Goal: Transaction & Acquisition: Purchase product/service

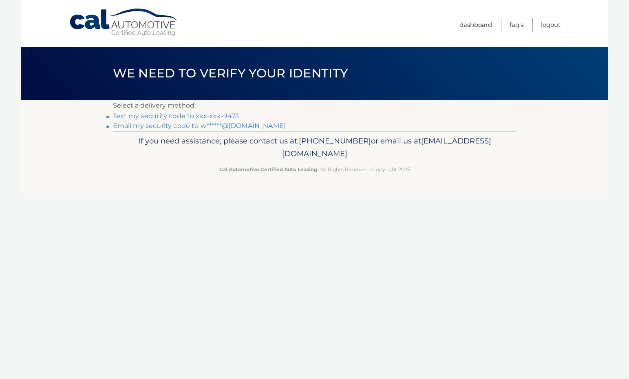
click at [235, 114] on link "Text my security code to xxx-xxx-9473" at bounding box center [176, 116] width 126 height 8
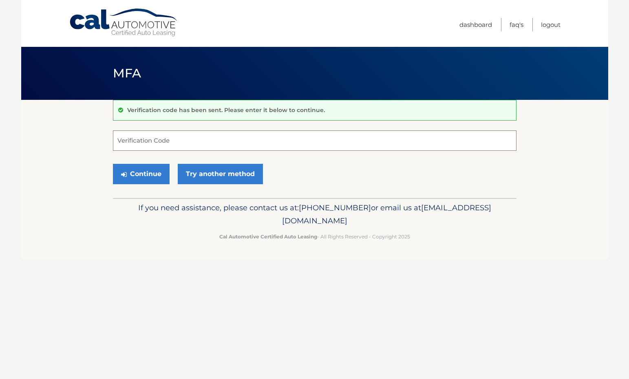
click at [163, 141] on input "Verification Code" at bounding box center [315, 140] width 404 height 20
type input "416726"
click at [153, 168] on button "Continue" at bounding box center [141, 174] width 57 height 20
click at [151, 172] on button "Continue" at bounding box center [141, 174] width 57 height 20
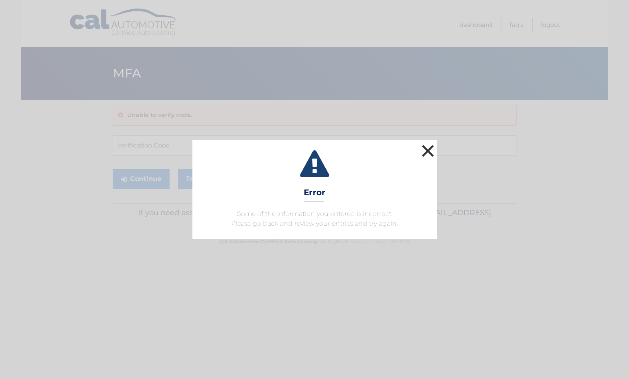
click at [426, 149] on button "×" at bounding box center [428, 151] width 16 height 16
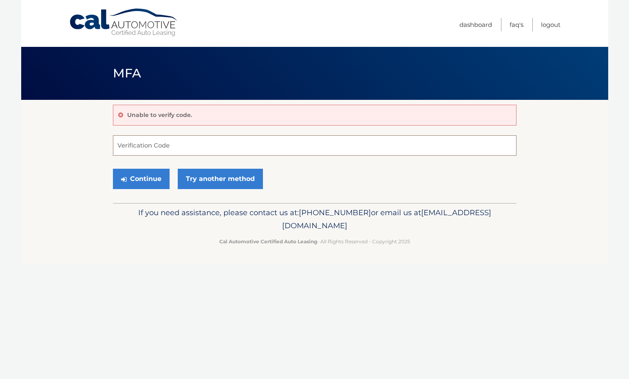
click at [170, 142] on input "Verification Code" at bounding box center [315, 145] width 404 height 20
type input "416726"
click at [144, 183] on button "Continue" at bounding box center [141, 179] width 57 height 20
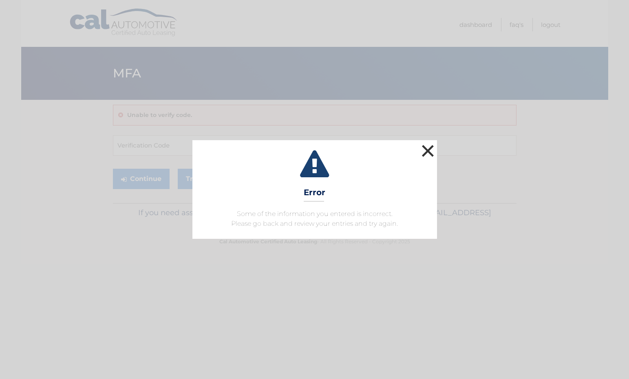
click at [429, 150] on button "×" at bounding box center [428, 151] width 16 height 16
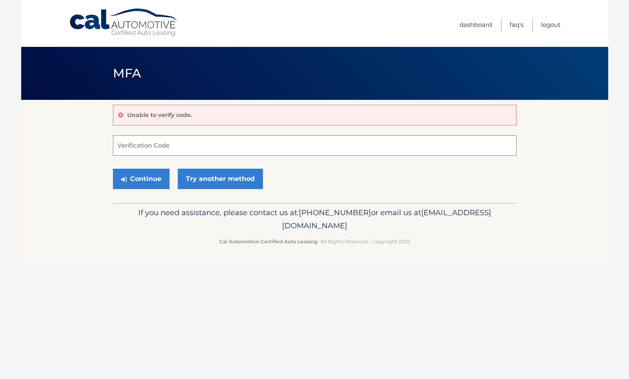
click at [159, 146] on input "Verification Code" at bounding box center [315, 145] width 404 height 20
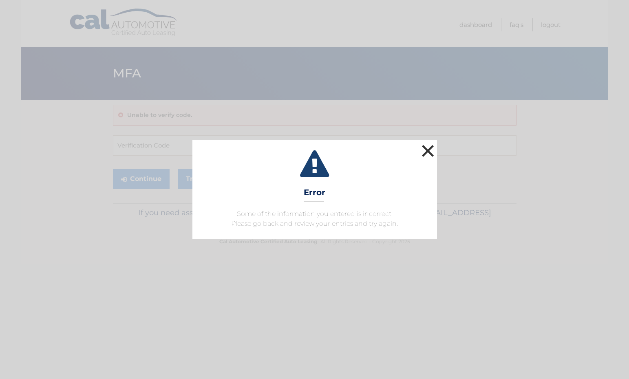
click at [423, 153] on button "×" at bounding box center [428, 151] width 16 height 16
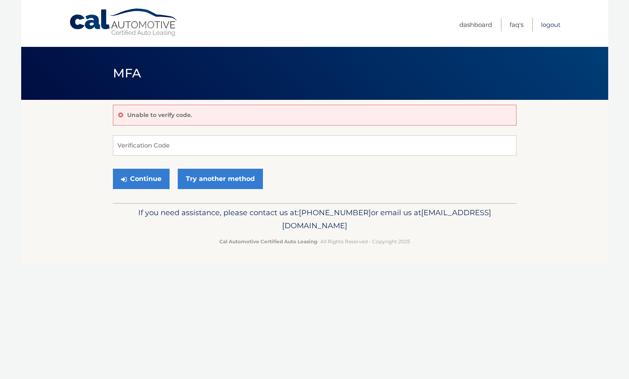
click at [547, 27] on link "Logout" at bounding box center [551, 24] width 20 height 13
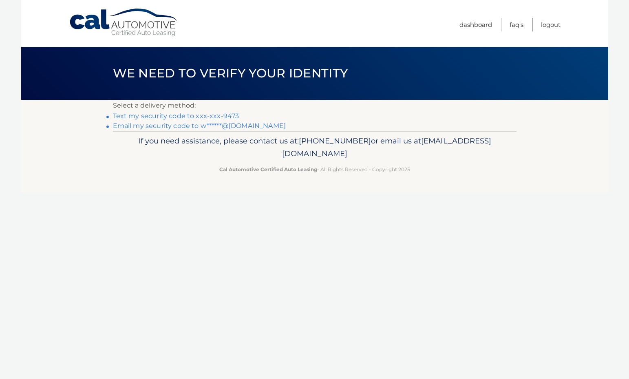
click at [223, 114] on link "Text my security code to xxx-xxx-9473" at bounding box center [176, 116] width 126 height 8
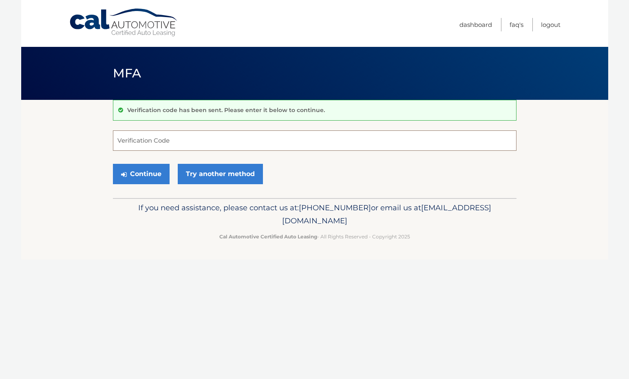
click at [155, 137] on input "Verification Code" at bounding box center [315, 140] width 404 height 20
type input "920966"
click at [134, 170] on button "Continue" at bounding box center [141, 174] width 57 height 20
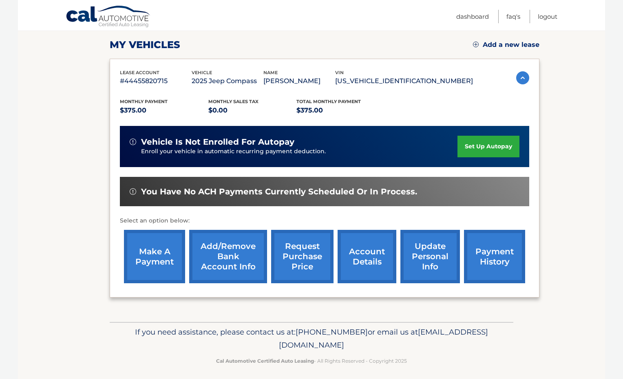
scroll to position [115, 0]
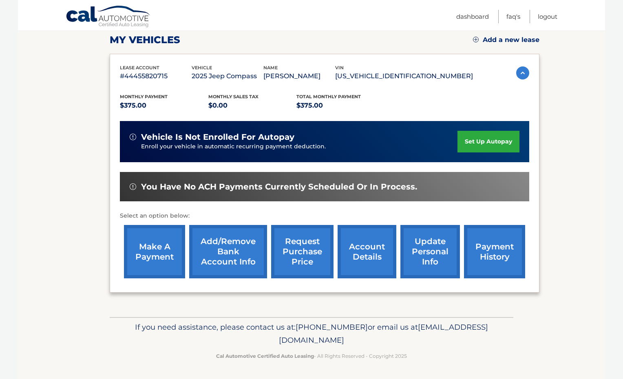
click at [175, 239] on link "make a payment" at bounding box center [154, 251] width 61 height 53
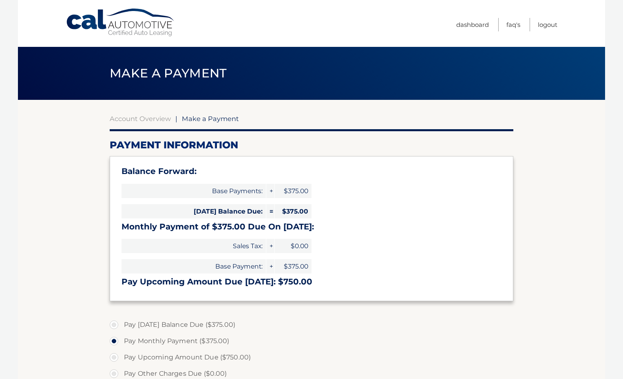
select select "ZWM1ODBjODItY2VmZi00NDhhLTk1ZjgtNmU2YjJkNzA0ZmZm"
click at [157, 117] on link "Account Overview" at bounding box center [140, 119] width 61 height 8
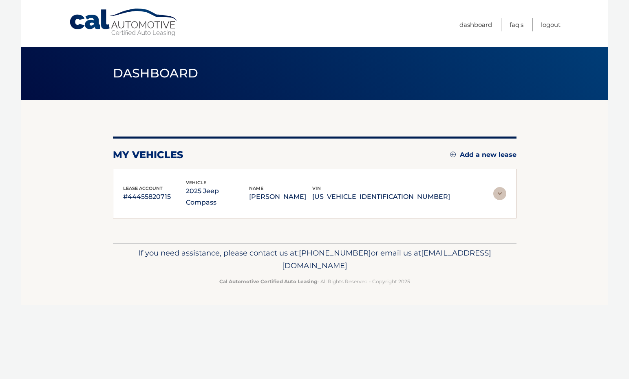
click at [140, 119] on div "my vehicles Add a new lease lease account #44455820715 vehicle 2025 Jeep Compas…" at bounding box center [315, 171] width 404 height 143
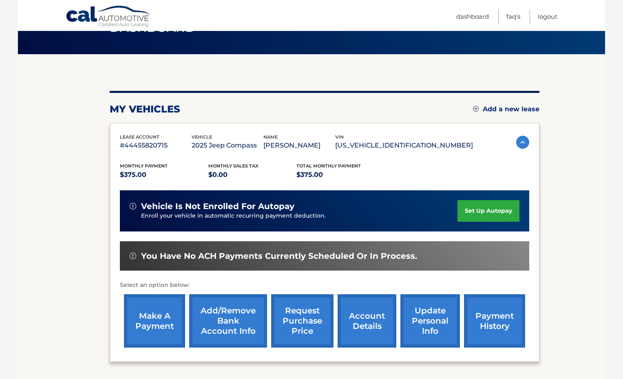
scroll to position [115, 0]
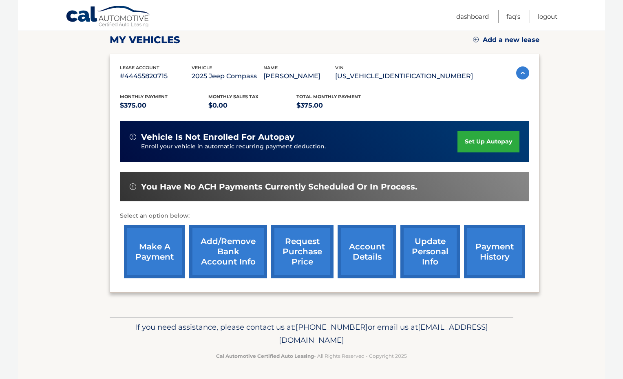
click at [482, 255] on link "payment history" at bounding box center [494, 251] width 61 height 53
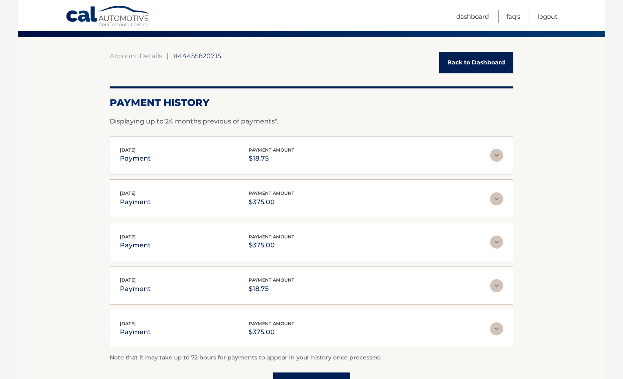
scroll to position [157, 0]
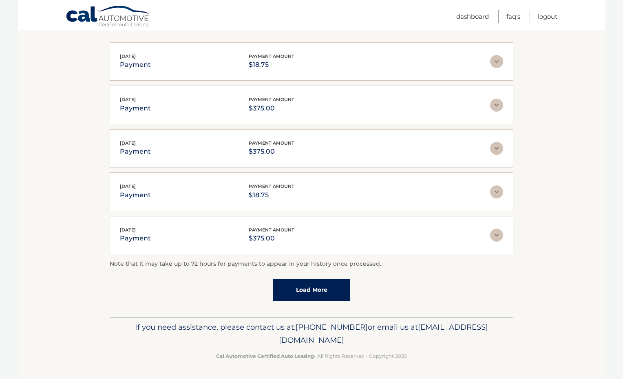
click at [330, 285] on link "Load More" at bounding box center [311, 290] width 77 height 22
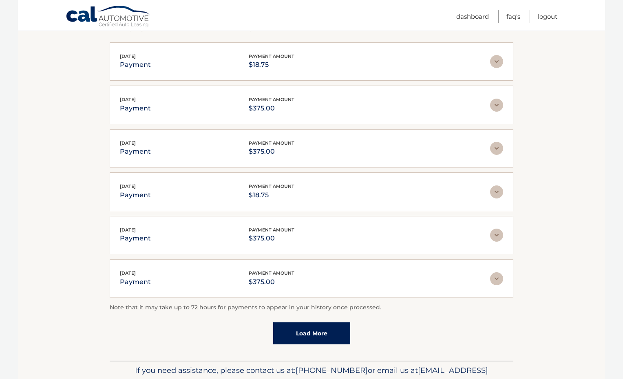
click at [313, 333] on link "Load More" at bounding box center [311, 334] width 77 height 22
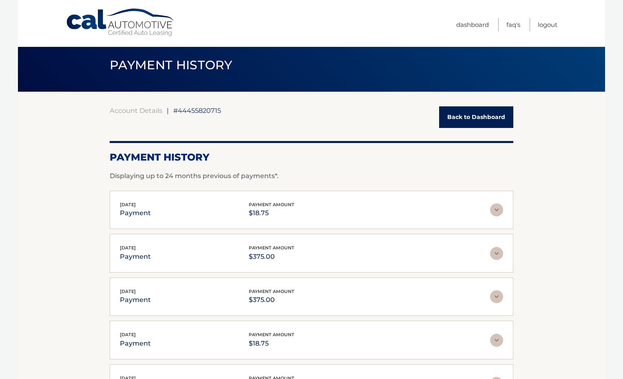
scroll to position [0, 0]
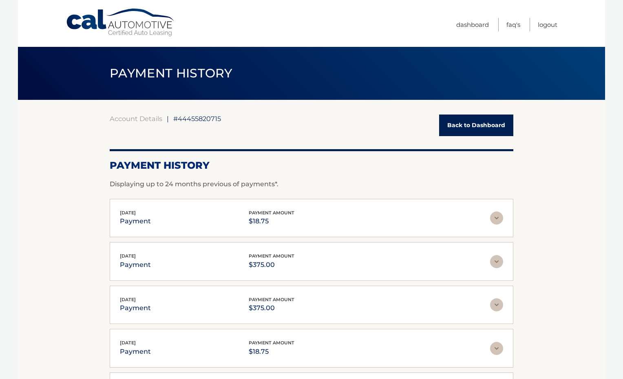
click at [479, 126] on link "Back to Dashboard" at bounding box center [476, 126] width 74 height 22
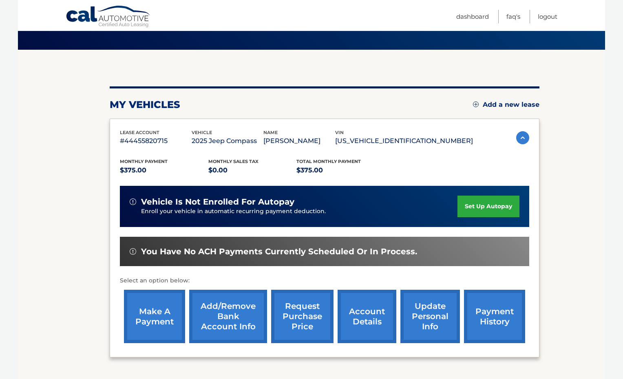
scroll to position [115, 0]
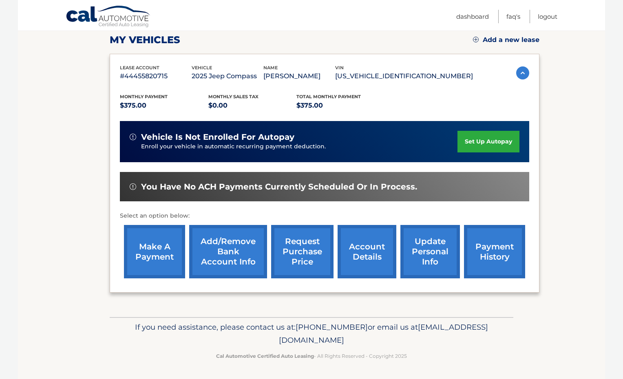
click at [139, 249] on link "make a payment" at bounding box center [154, 251] width 61 height 53
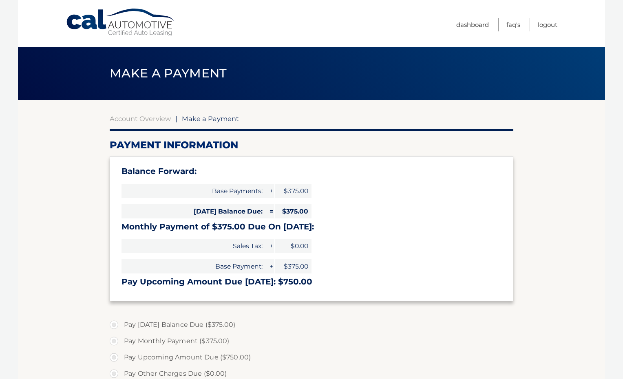
select select "ZWM1ODBjODItY2VmZi00NDhhLTk1ZjgtNmU2YjJkNzA0ZmZm"
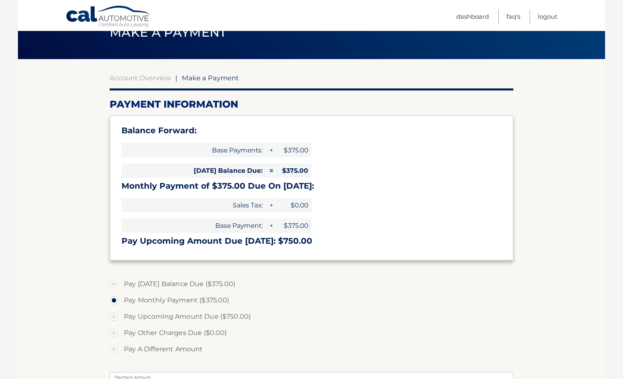
click at [117, 285] on label "Pay Today's Balance Due ($375.00)" at bounding box center [312, 284] width 404 height 16
click at [117, 285] on input "Pay Today's Balance Due ($375.00)" at bounding box center [117, 282] width 8 height 13
radio input "true"
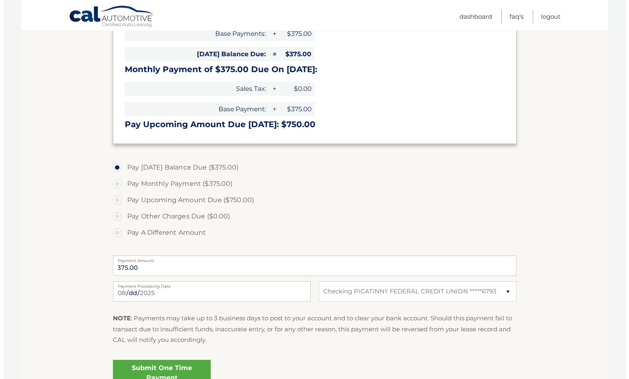
scroll to position [204, 0]
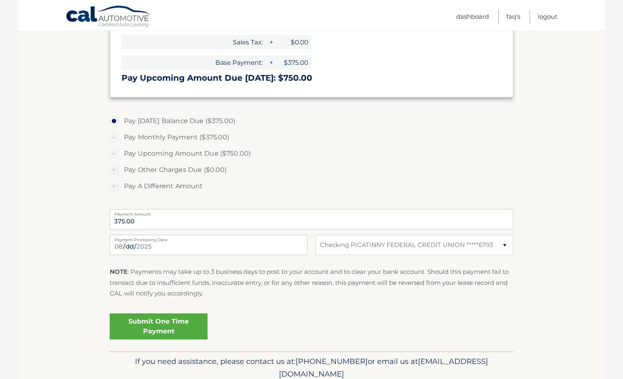
click at [160, 325] on link "Submit One Time Payment" at bounding box center [159, 327] width 98 height 26
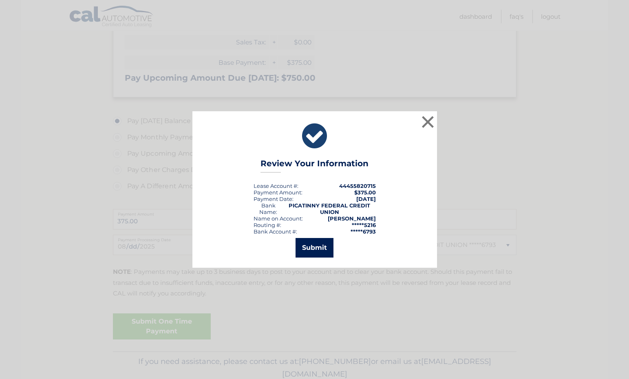
click at [322, 243] on button "Submit" at bounding box center [315, 248] width 38 height 20
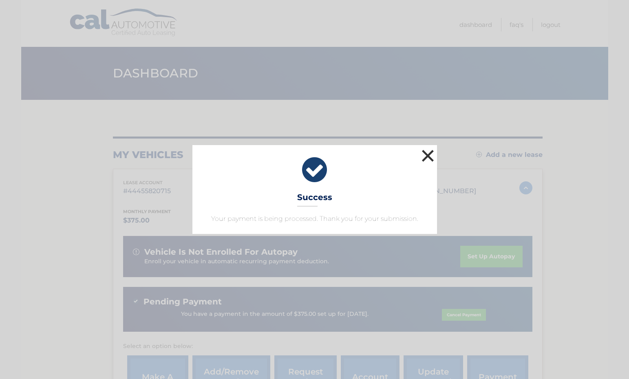
click at [427, 157] on button "×" at bounding box center [428, 156] width 16 height 16
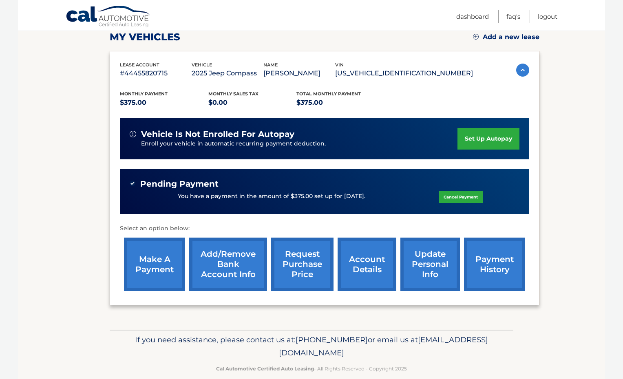
scroll to position [122, 0]
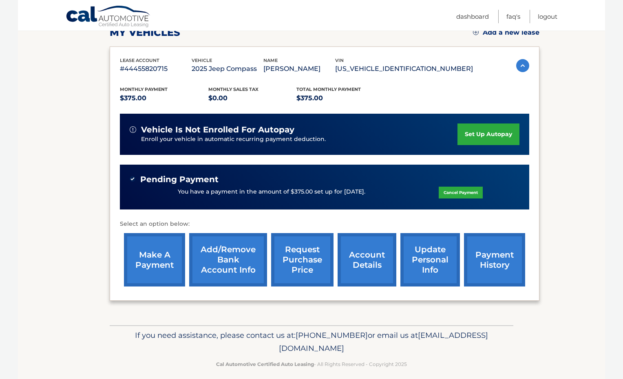
click at [367, 263] on link "account details" at bounding box center [367, 259] width 59 height 53
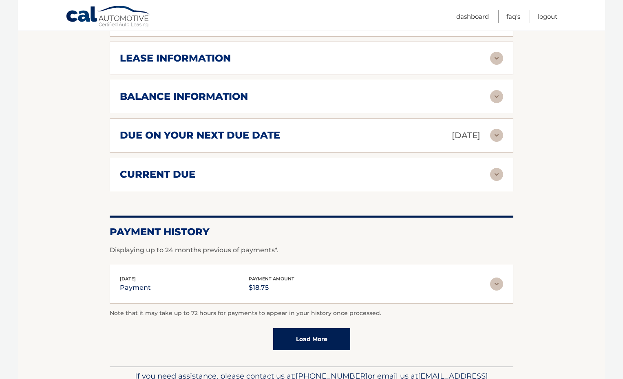
scroll to position [489, 0]
click at [495, 168] on img at bounding box center [496, 174] width 13 height 13
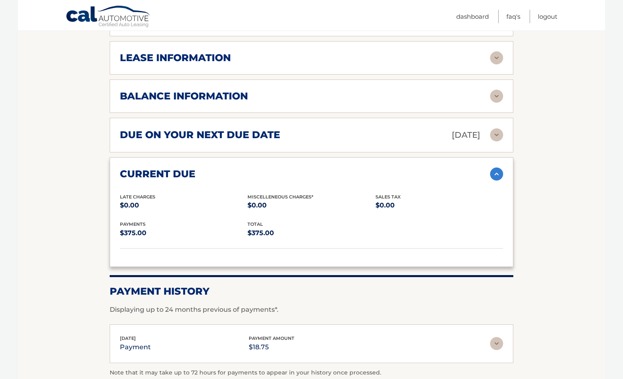
click at [492, 128] on img at bounding box center [496, 134] width 13 height 13
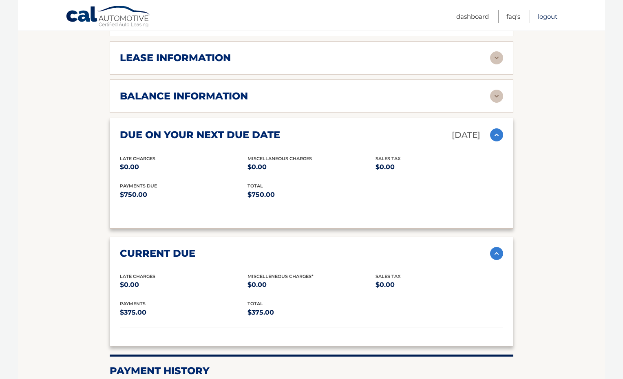
click at [546, 19] on link "Logout" at bounding box center [548, 16] width 20 height 13
